Goal: Task Accomplishment & Management: Use online tool/utility

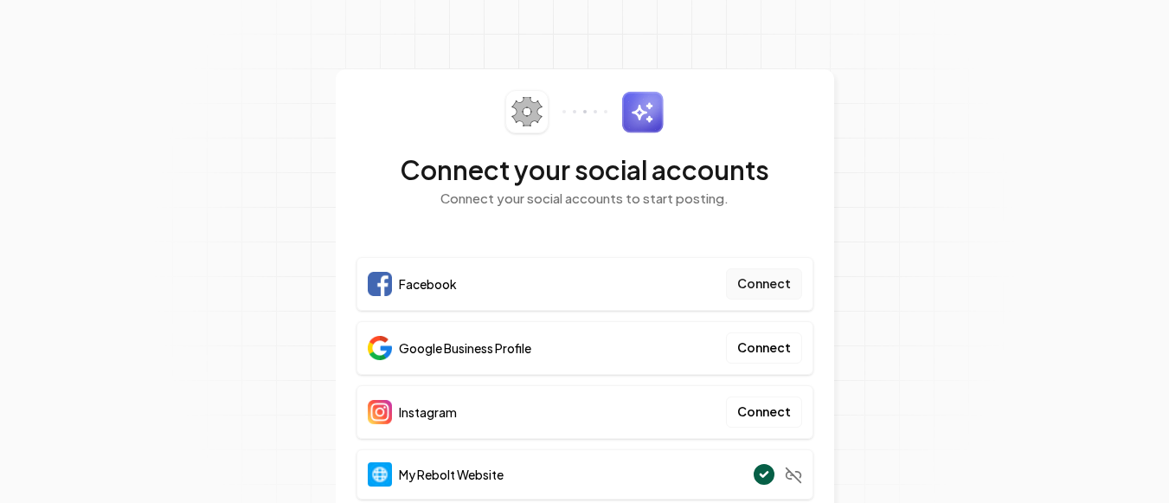
click at [749, 290] on button "Connect" at bounding box center [764, 283] width 76 height 31
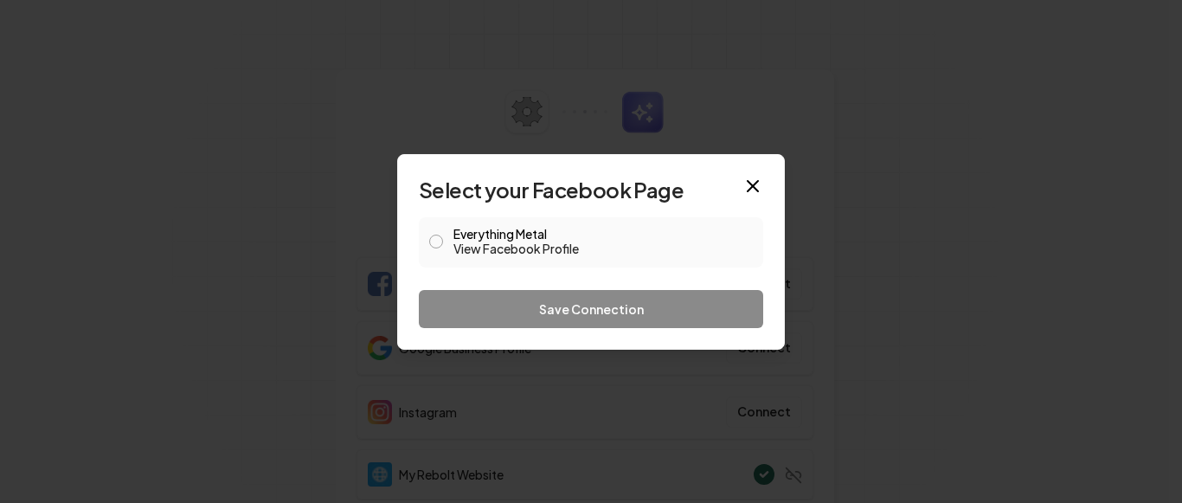
click at [428, 238] on div "Everything Metal View Facebook Profile" at bounding box center [591, 242] width 344 height 50
click at [435, 241] on button "Everything Metal View Facebook Profile" at bounding box center [436, 242] width 14 height 14
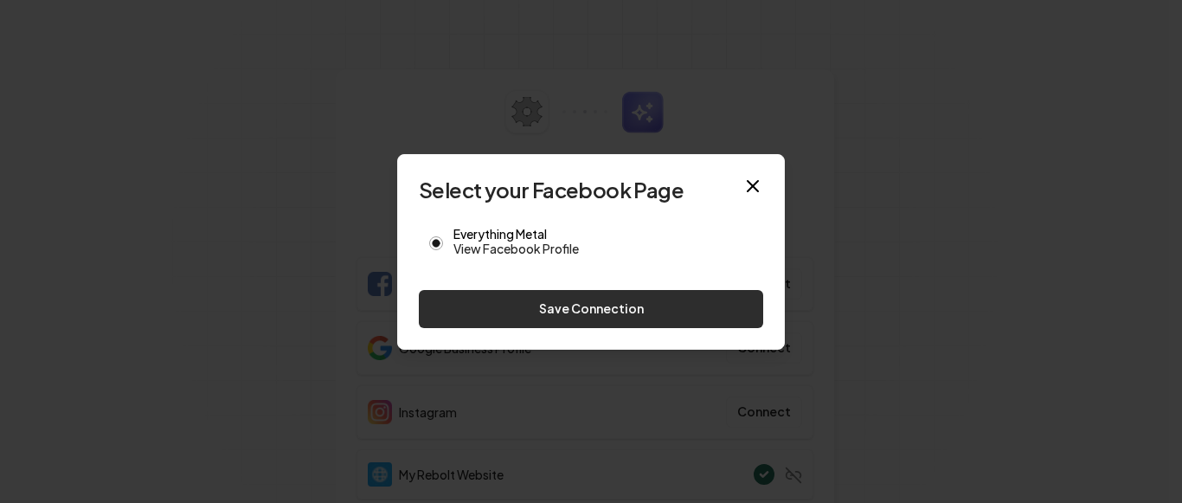
click at [476, 303] on button "Save Connection" at bounding box center [591, 309] width 344 height 38
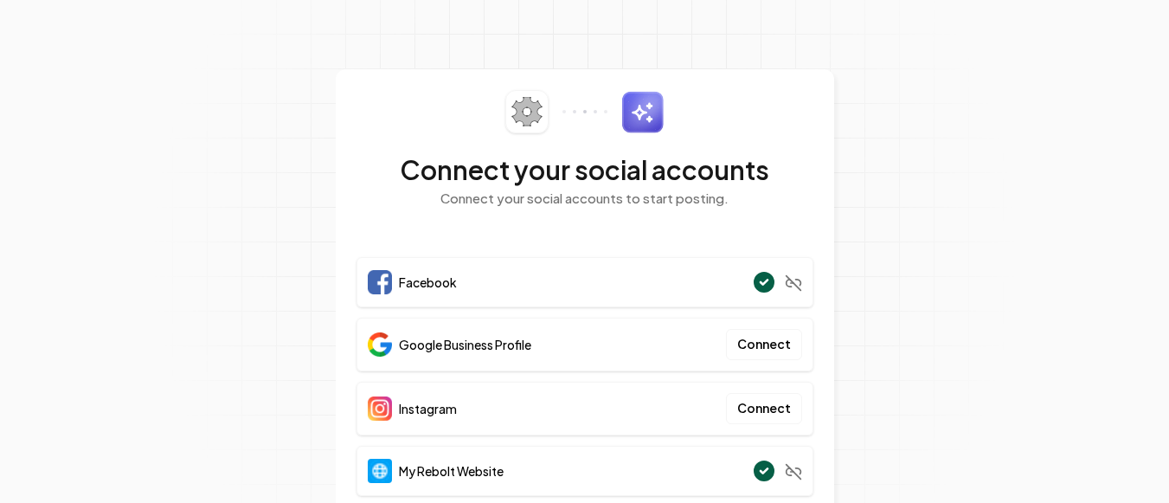
scroll to position [59, 0]
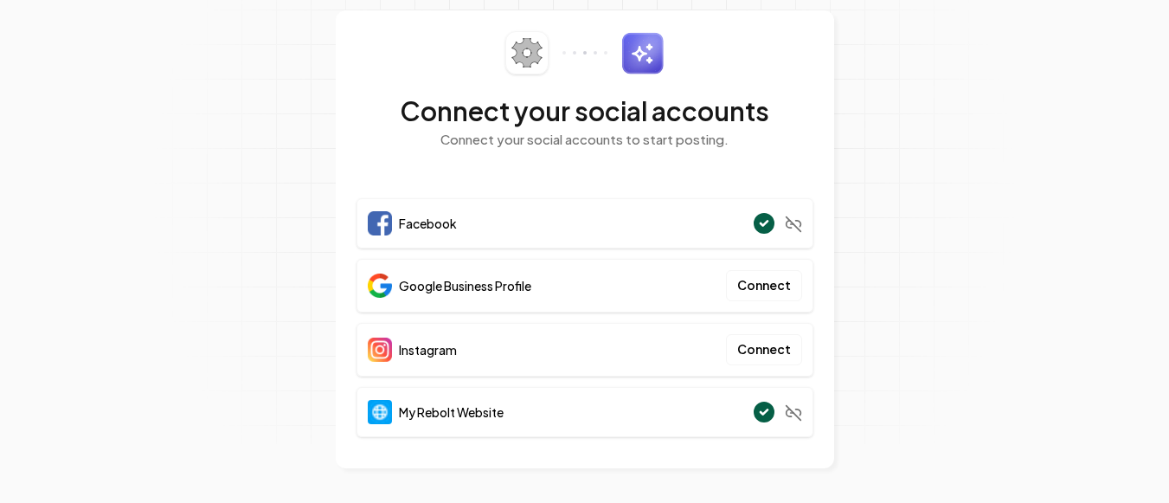
click at [424, 292] on span "Google Business Profile" at bounding box center [465, 285] width 132 height 17
